Goal: Navigation & Orientation: Find specific page/section

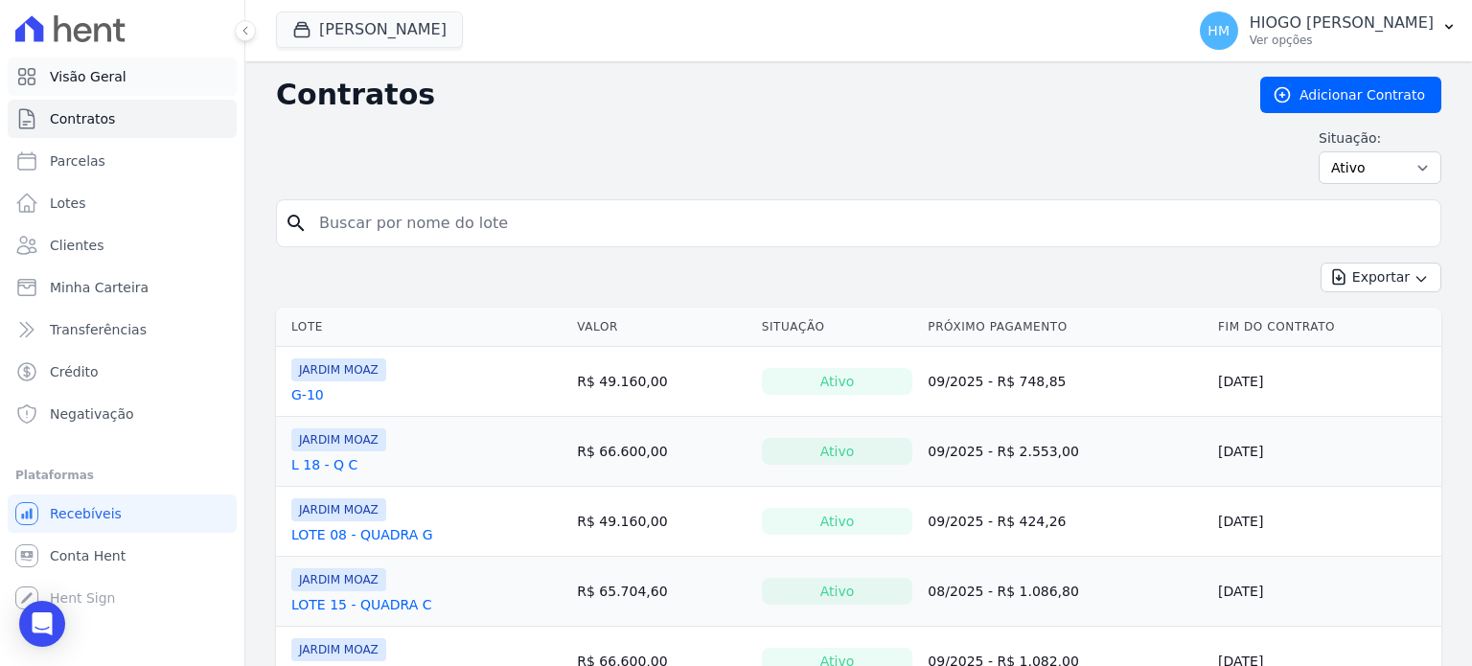
click at [82, 81] on span "Visão Geral" at bounding box center [88, 76] width 77 height 19
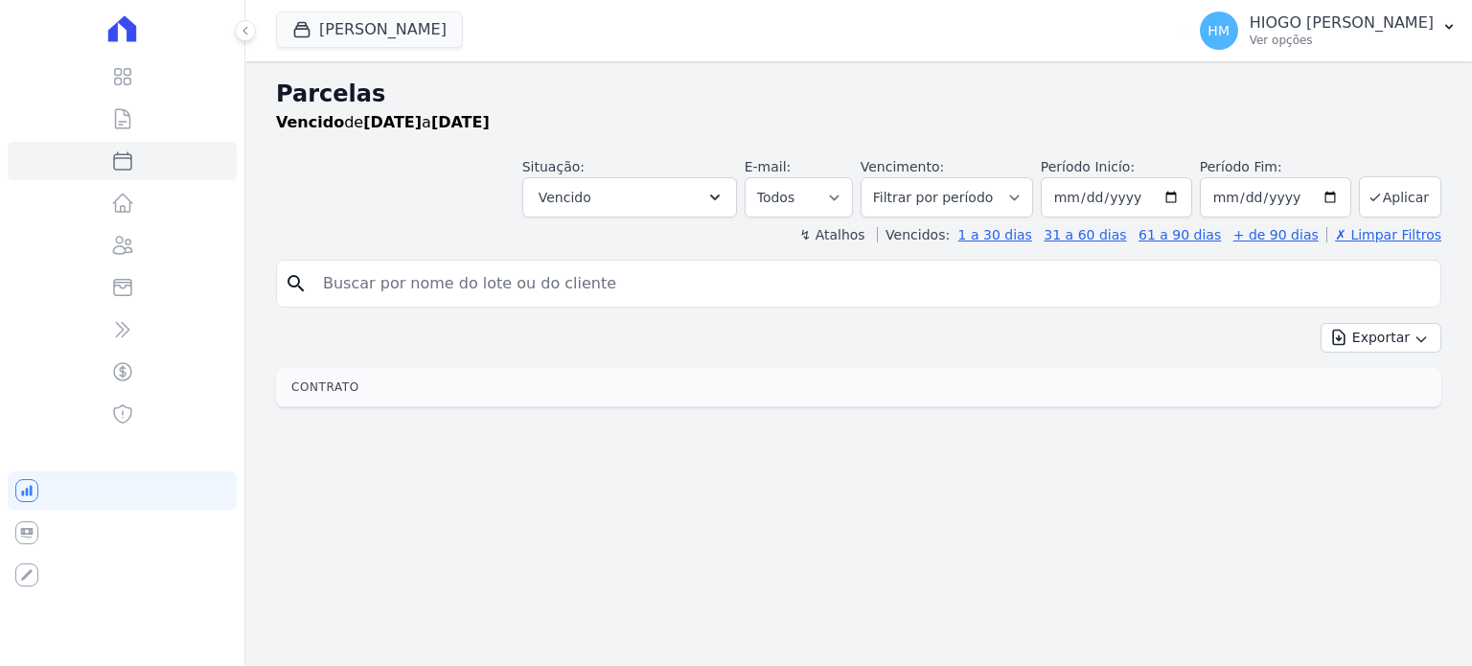
select select
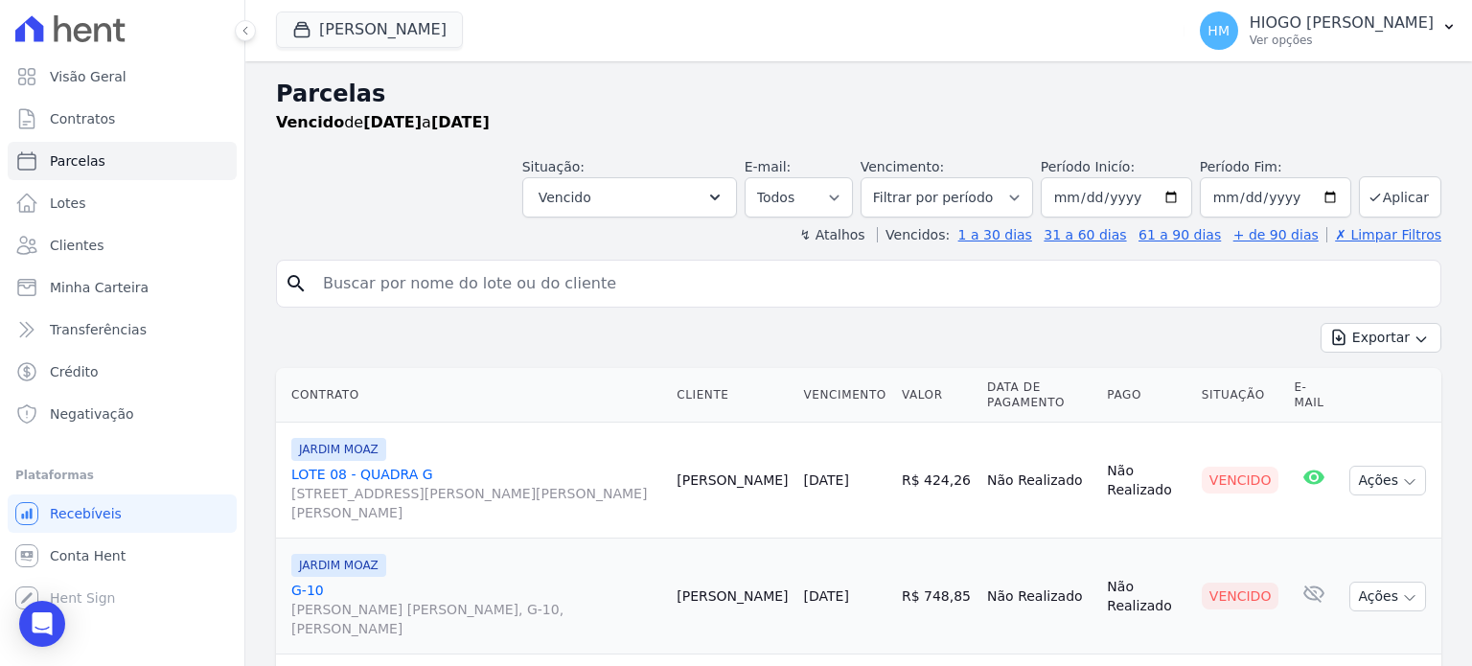
scroll to position [88, 0]
